Goal: Information Seeking & Learning: Learn about a topic

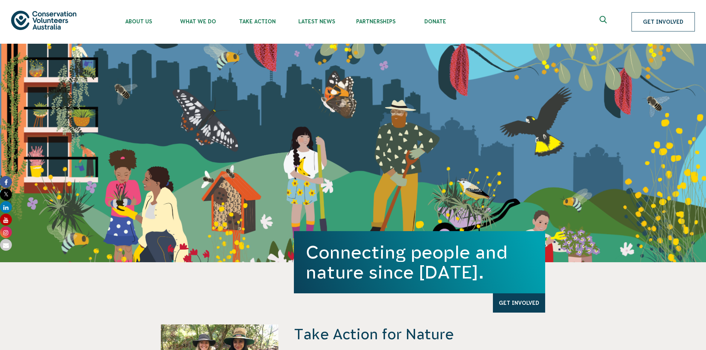
click at [349, 19] on link "Get Involved" at bounding box center [662, 21] width 63 height 19
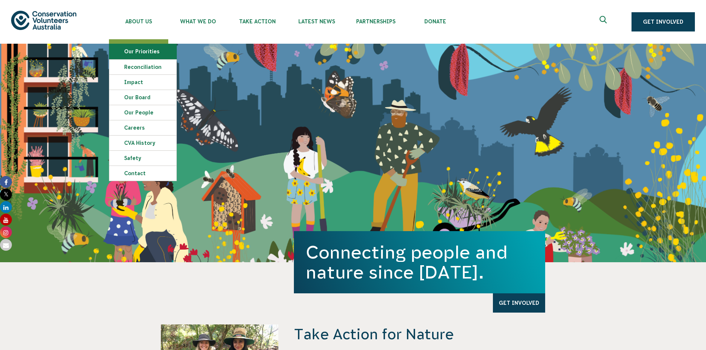
click at [144, 56] on link "Our Priorities" at bounding box center [142, 51] width 67 height 15
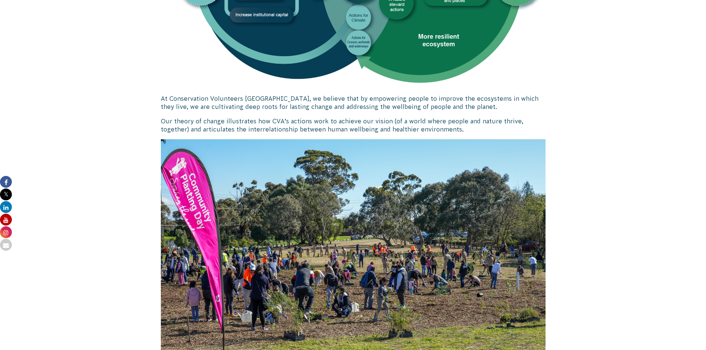
scroll to position [593, 0]
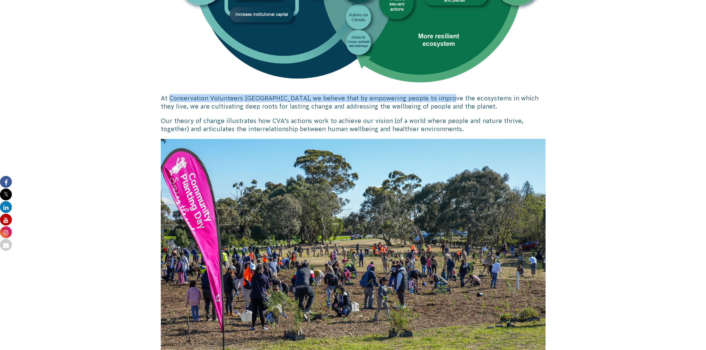
drag, startPoint x: 170, startPoint y: 99, endPoint x: 437, endPoint y: 101, distance: 267.4
click at [437, 101] on p "At Conservation Volunteers Australia, we believe that by empowering people to i…" at bounding box center [353, 102] width 384 height 17
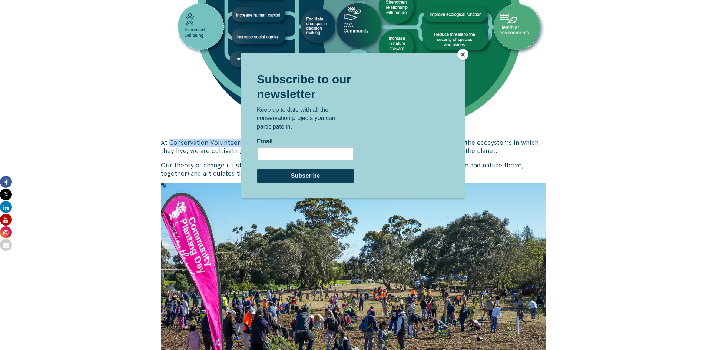
scroll to position [549, 0]
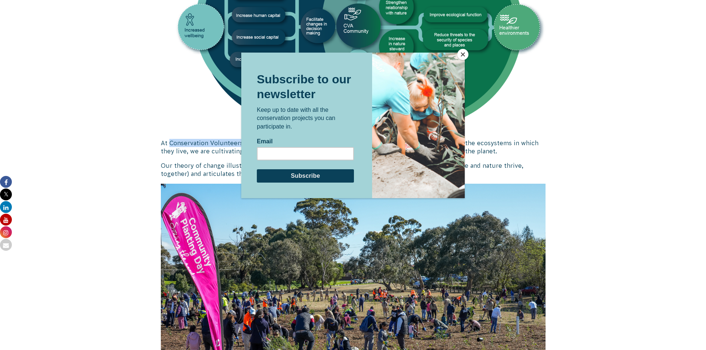
click at [464, 51] on button "Close" at bounding box center [462, 54] width 11 height 11
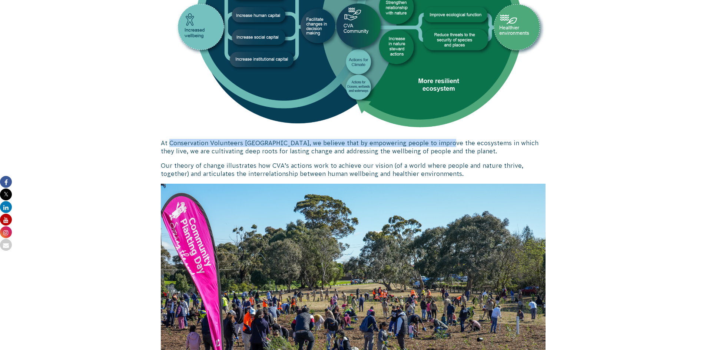
copy p "Conservation Volunteers Australia, we believe that by empowering people to impr…"
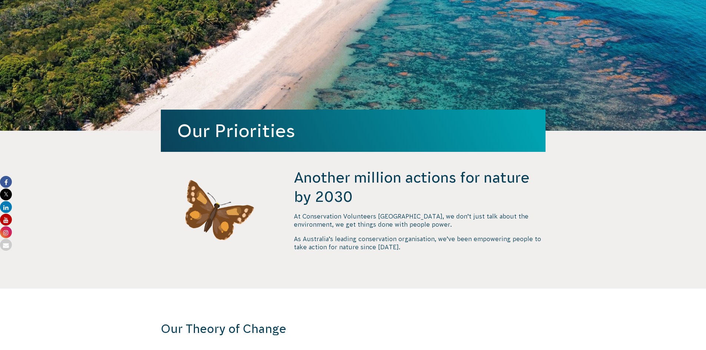
scroll to position [0, 0]
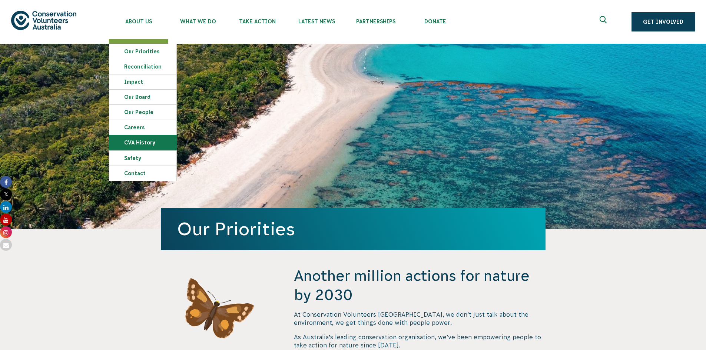
click at [139, 141] on link "CVA history" at bounding box center [142, 142] width 67 height 15
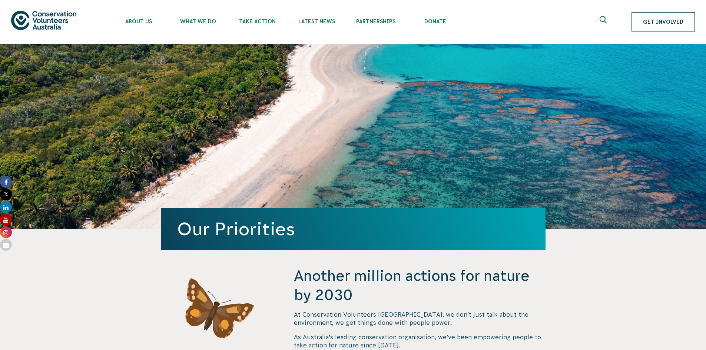
click at [678, 22] on link "Get Involved" at bounding box center [662, 21] width 63 height 19
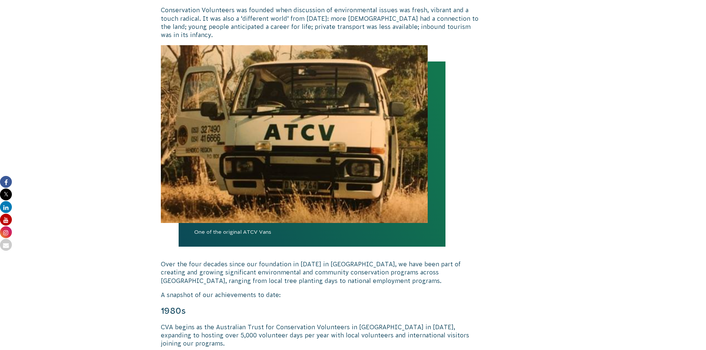
scroll to position [298, 0]
